Goal: Navigation & Orientation: Find specific page/section

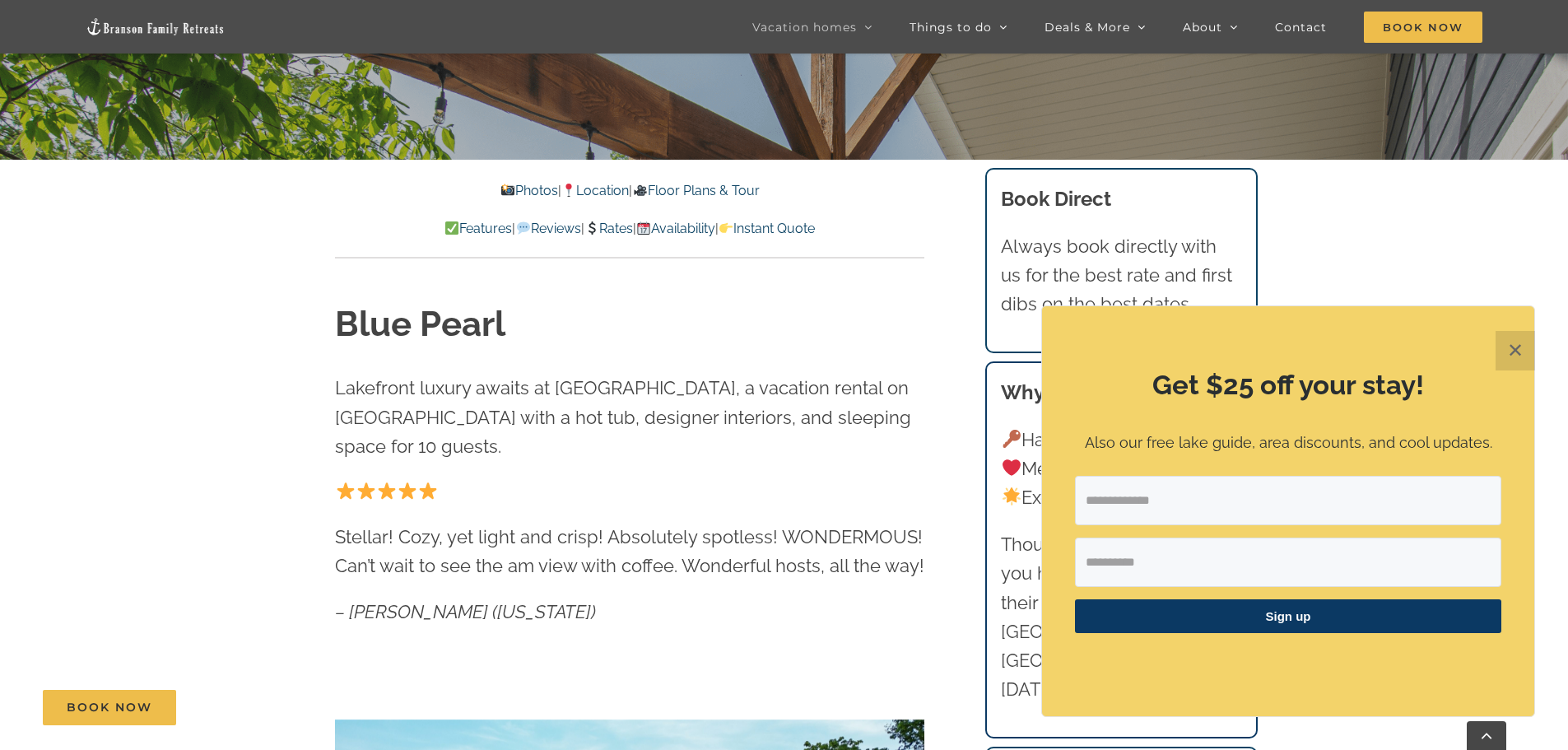
scroll to position [659, 0]
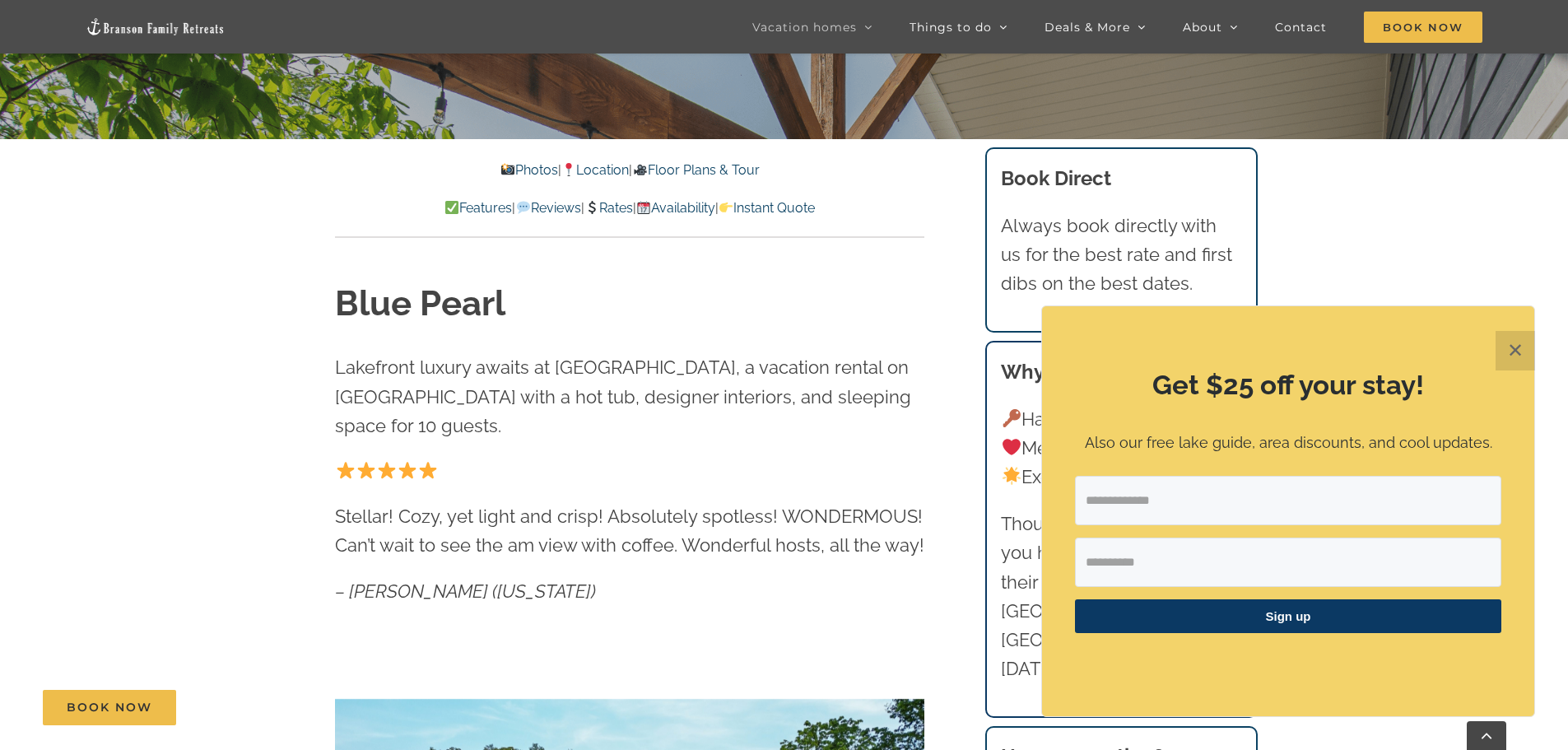
click at [1517, 350] on button "✕" at bounding box center [1515, 351] width 40 height 40
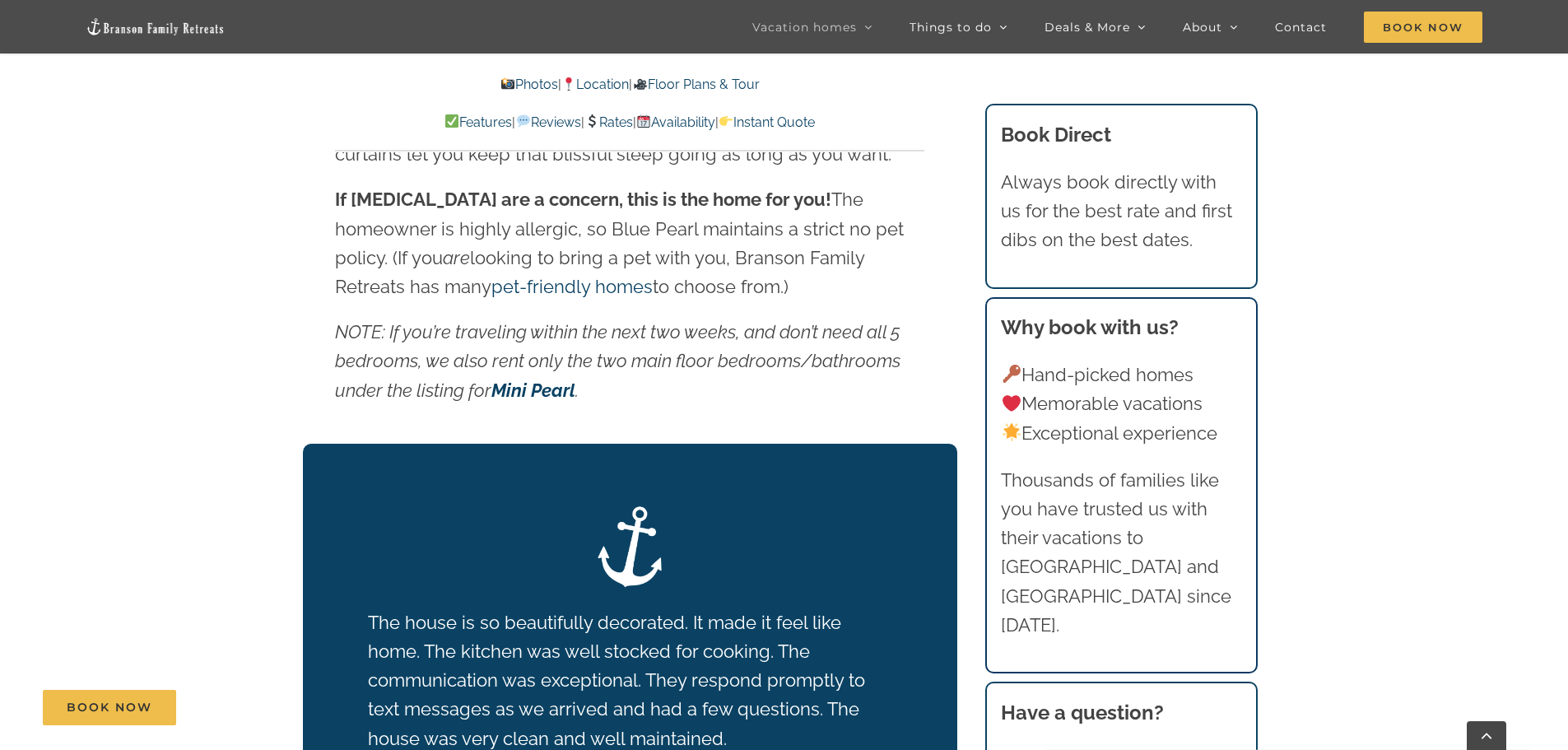
scroll to position [2717, 0]
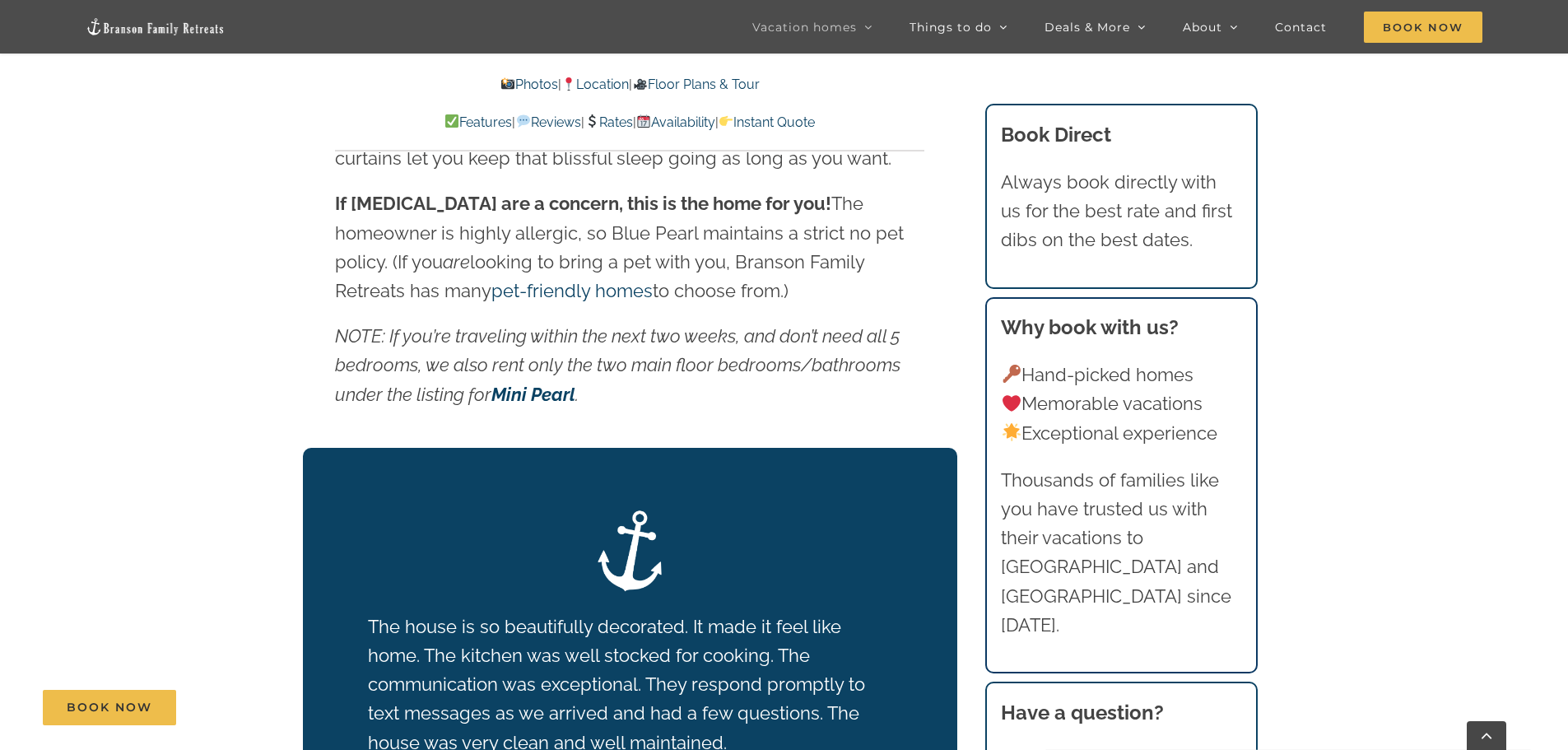
click at [608, 118] on link "Rates" at bounding box center [608, 122] width 48 height 16
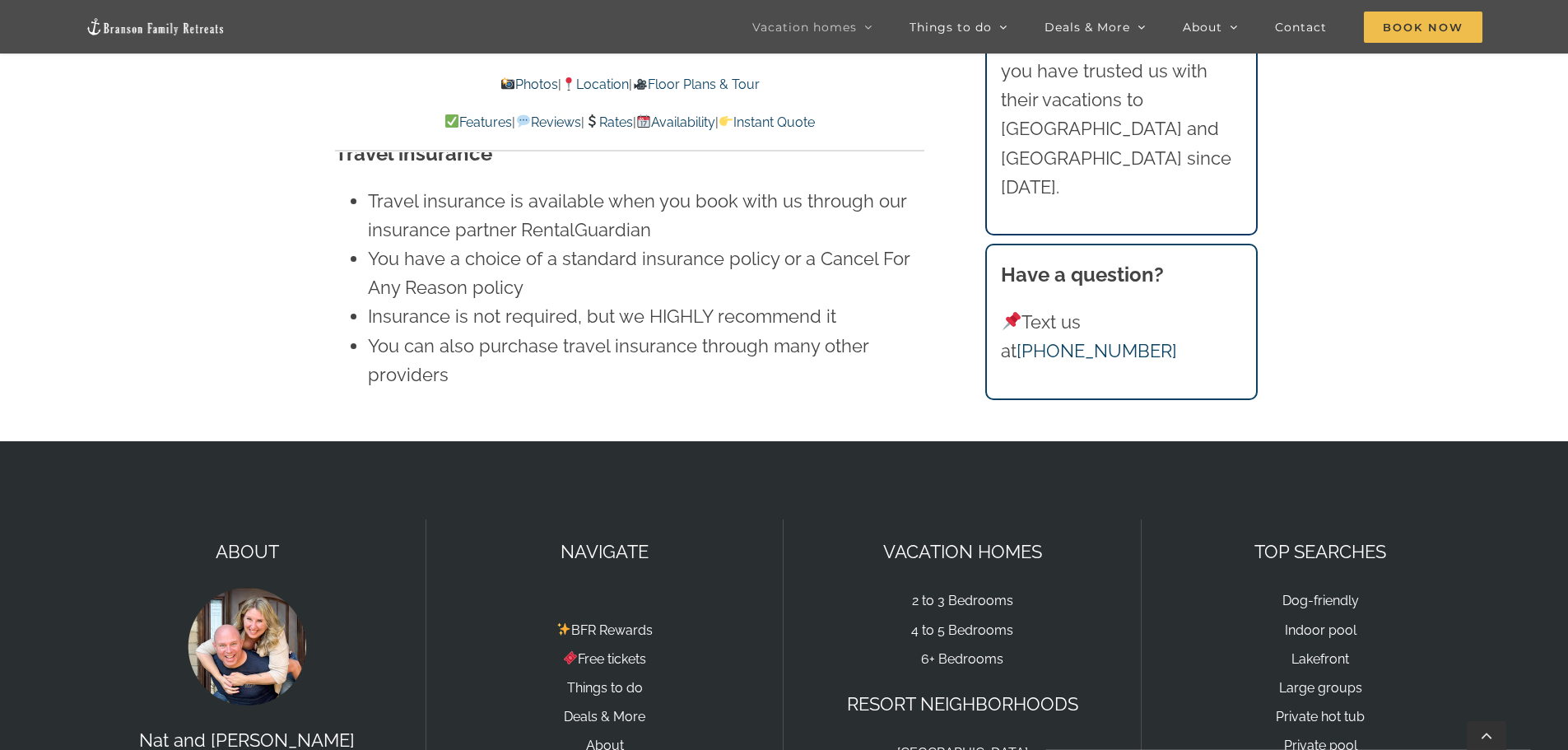
scroll to position [11249, 0]
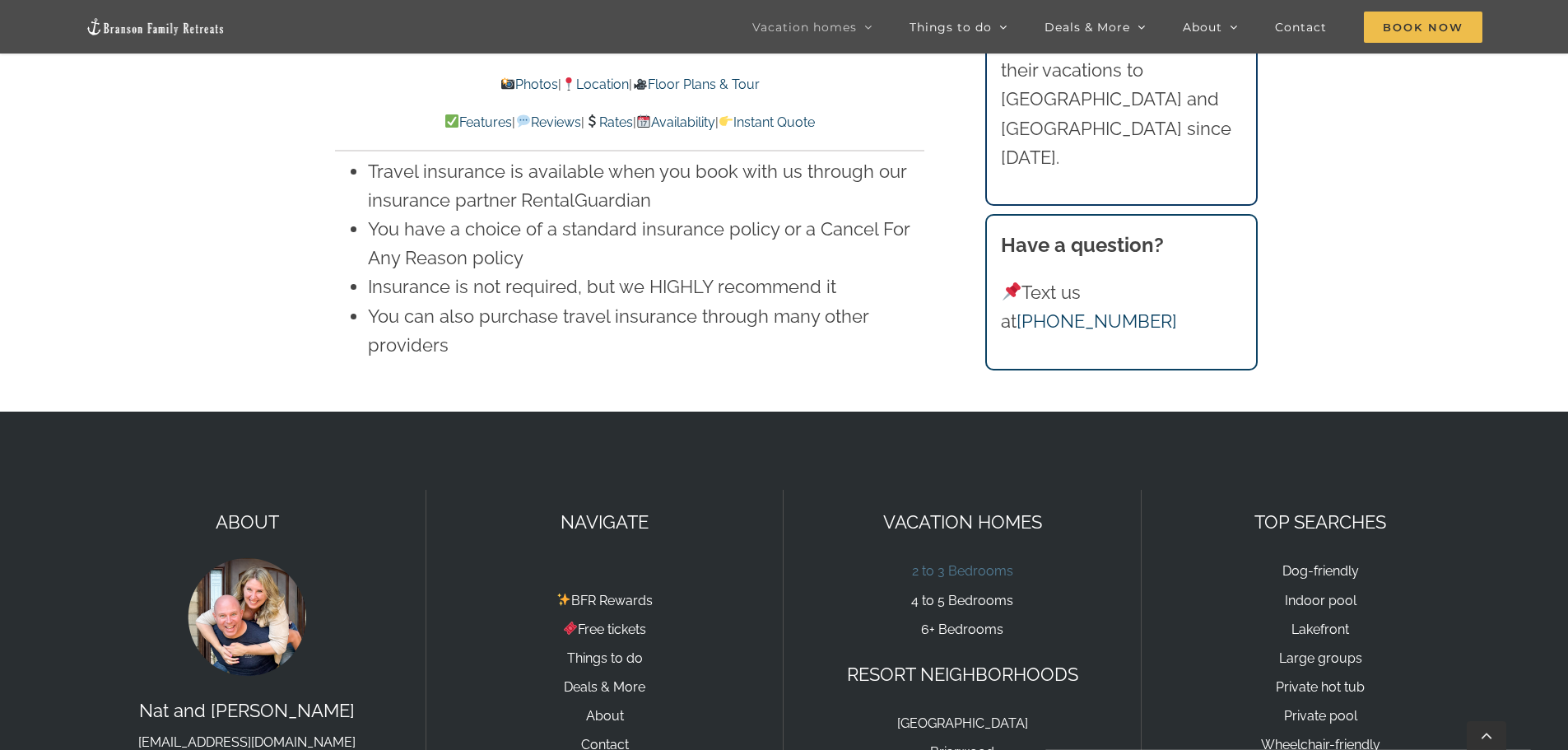
click at [963, 564] on link "2 to 3 Bedrooms" at bounding box center [962, 571] width 101 height 16
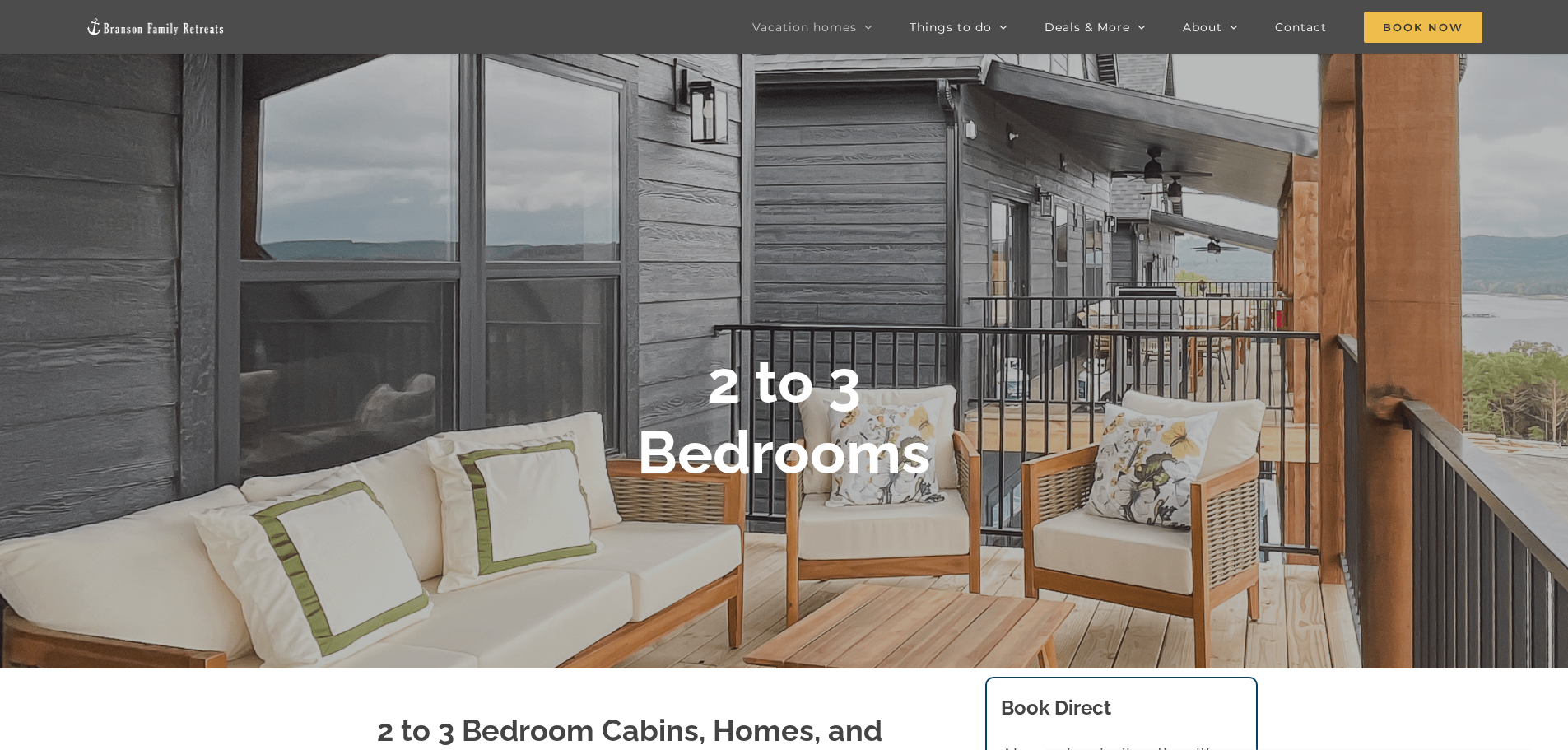
scroll to position [100, 0]
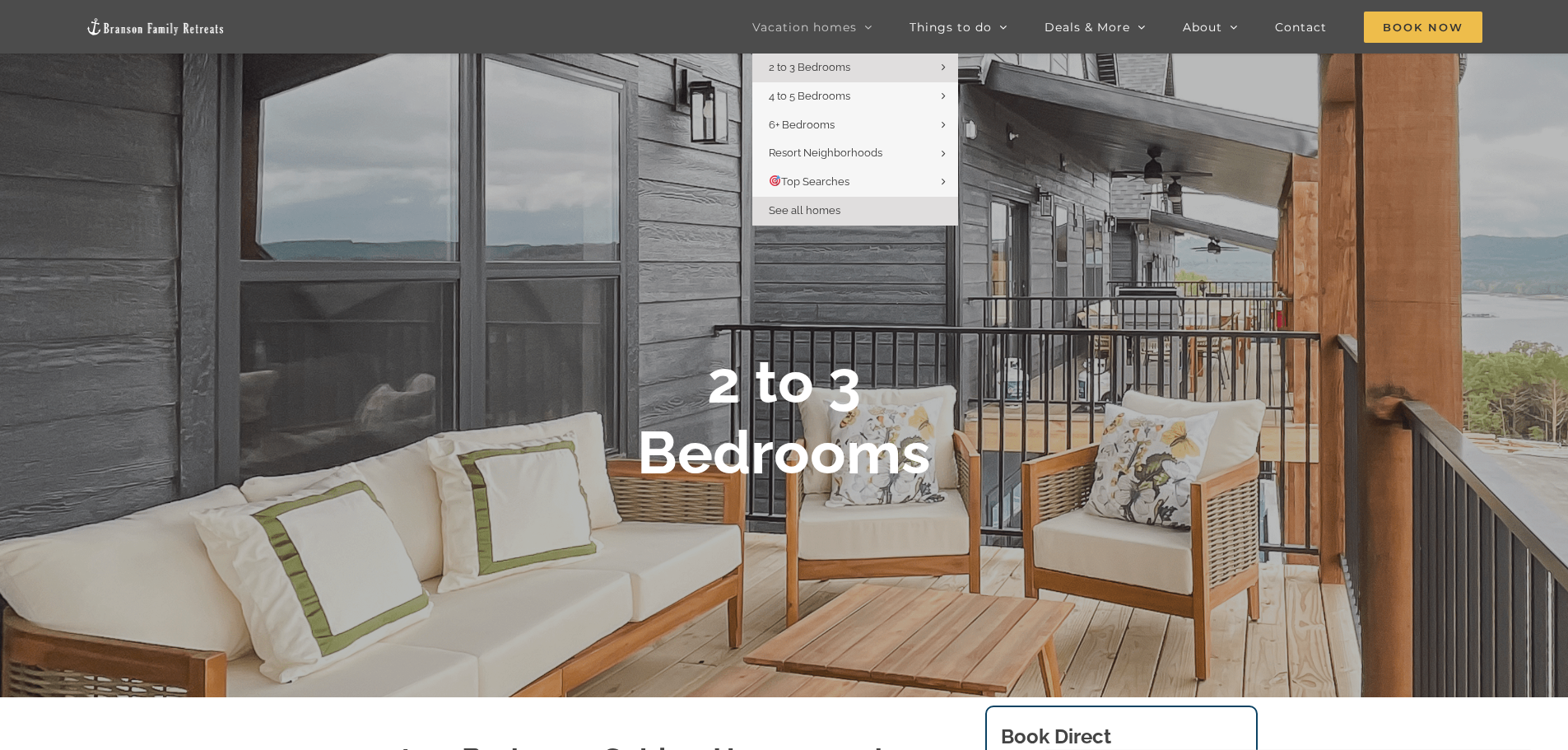
click at [823, 214] on span "See all homes" at bounding box center [804, 210] width 72 height 12
